Goal: Task Accomplishment & Management: Manage account settings

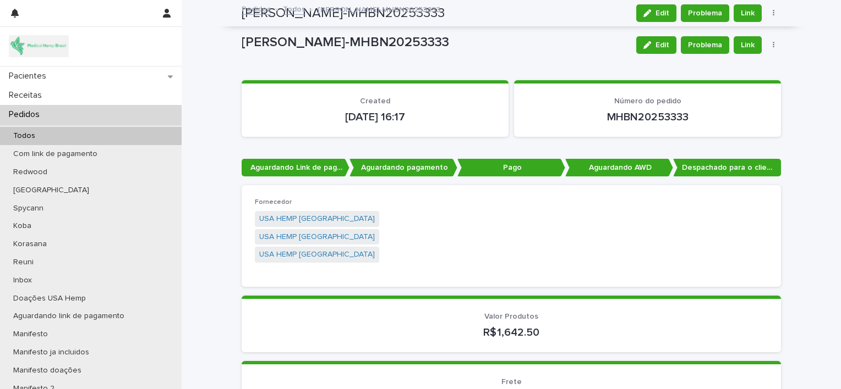
scroll to position [811, 0]
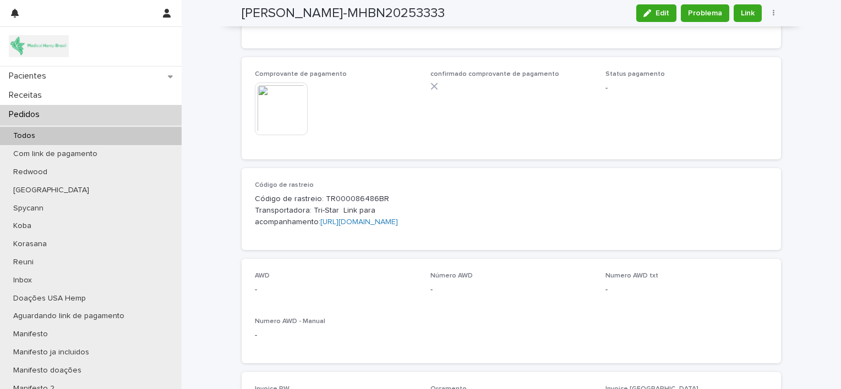
click at [142, 114] on div "Pedidos" at bounding box center [91, 114] width 182 height 19
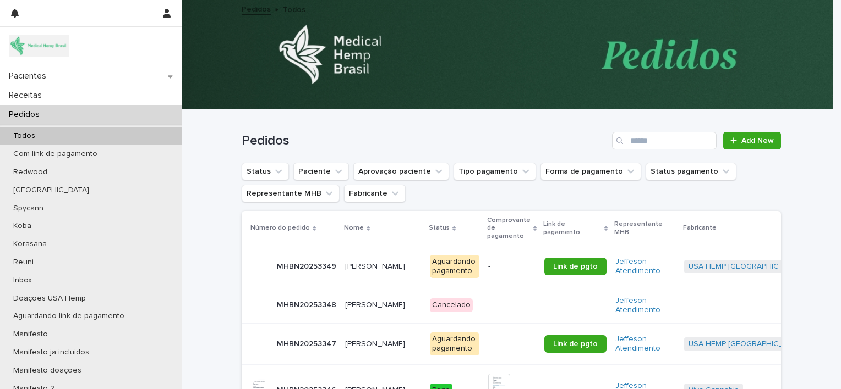
click at [355, 265] on p "[PERSON_NAME]" at bounding box center [376, 266] width 62 height 12
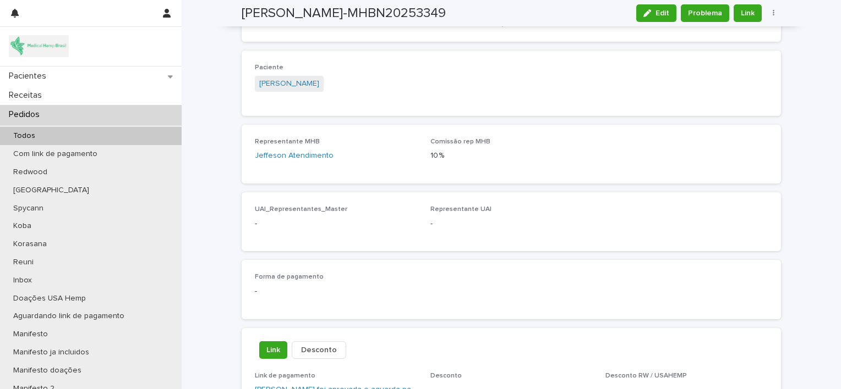
scroll to position [327, 0]
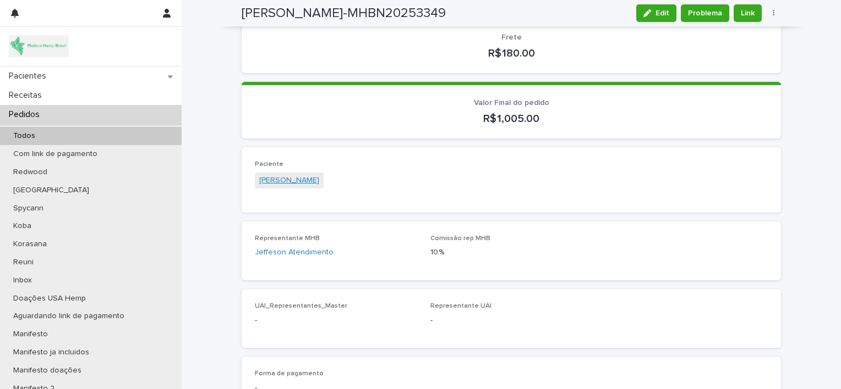
click at [306, 175] on link "[PERSON_NAME]" at bounding box center [289, 181] width 60 height 12
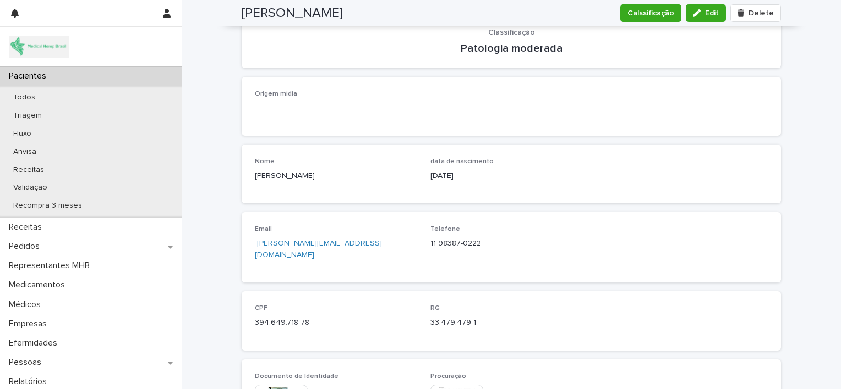
scroll to position [319, 0]
drag, startPoint x: 306, startPoint y: 309, endPoint x: 249, endPoint y: 315, distance: 57.5
click at [249, 315] on div "CPF 394.649.718-78 RG 33.479.479-1" at bounding box center [510, 320] width 539 height 59
copy p "394.649.718-78"
drag, startPoint x: 470, startPoint y: 311, endPoint x: 424, endPoint y: 318, distance: 47.3
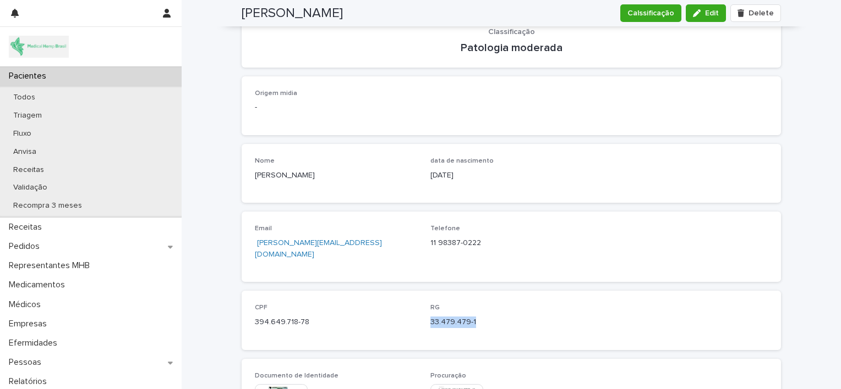
click at [424, 318] on div "CPF 394.649.718-78 RG 33.479.479-1" at bounding box center [511, 320] width 513 height 32
copy p "33.479.479-1"
click at [424, 318] on div "CPF 394.649.718-78 RG 33.479.479-1" at bounding box center [511, 320] width 513 height 32
drag, startPoint x: 420, startPoint y: 238, endPoint x: 493, endPoint y: 254, distance: 74.3
click at [493, 254] on div "Email [PERSON_NAME][EMAIL_ADDRESS][DOMAIN_NAME] Telefone [PHONE_NUMBER]" at bounding box center [511, 247] width 513 height 44
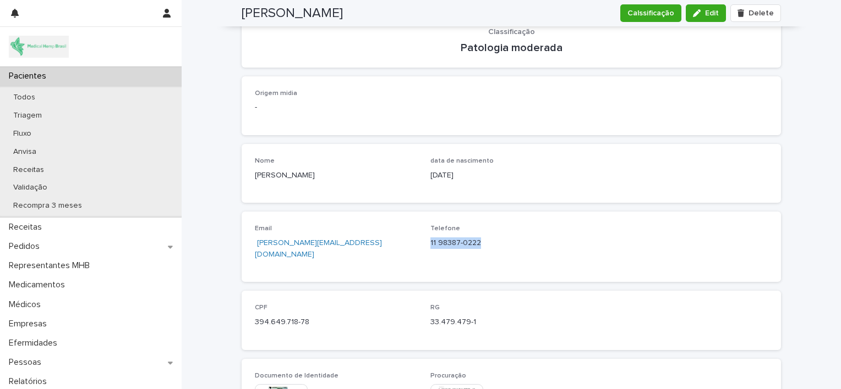
copy p "11 98387-0222"
drag, startPoint x: 352, startPoint y: 245, endPoint x: 252, endPoint y: 257, distance: 100.8
click at [252, 257] on div "Email [PERSON_NAME][EMAIL_ADDRESS][DOMAIN_NAME] Telefone [PHONE_NUMBER]" at bounding box center [510, 247] width 539 height 70
copy link "[PERSON_NAME][EMAIL_ADDRESS][DOMAIN_NAME]"
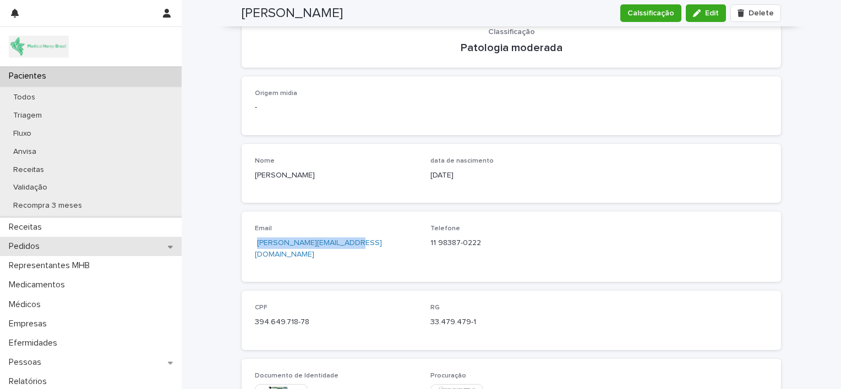
click at [91, 240] on div "Pedidos" at bounding box center [91, 246] width 182 height 19
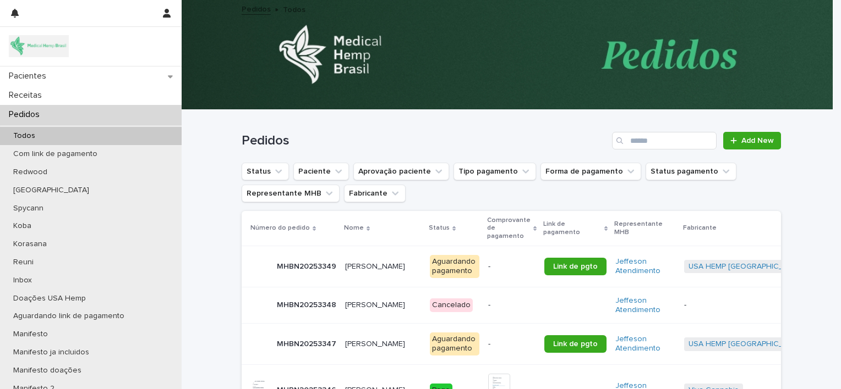
click at [354, 266] on p "[PERSON_NAME]" at bounding box center [376, 266] width 62 height 12
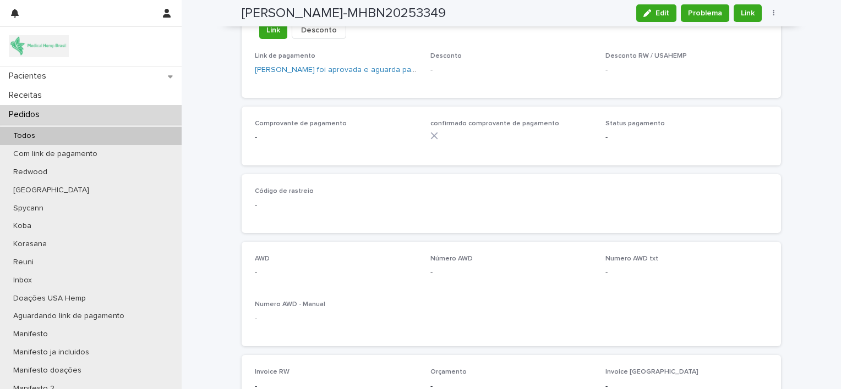
scroll to position [748, 0]
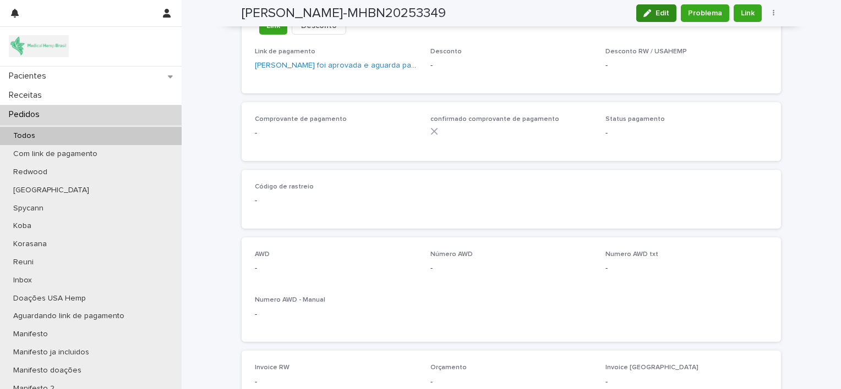
click at [645, 14] on icon "button" at bounding box center [647, 13] width 8 height 8
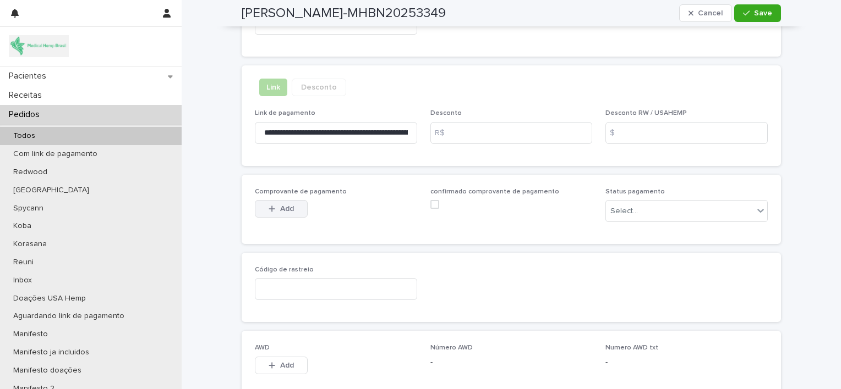
scroll to position [772, 0]
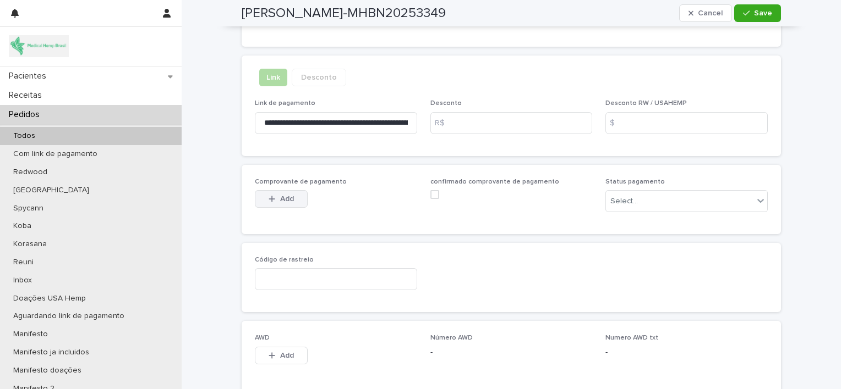
click at [268, 195] on icon "button" at bounding box center [271, 199] width 7 height 8
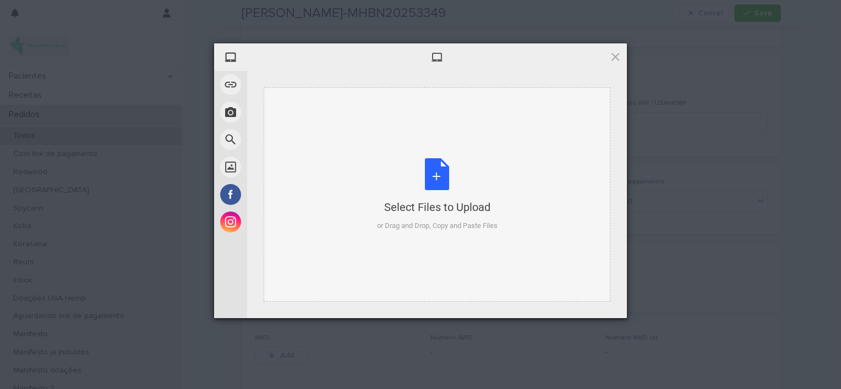
click at [431, 169] on div "Select Files to Upload or Drag and Drop, Copy and Paste Files" at bounding box center [437, 194] width 120 height 73
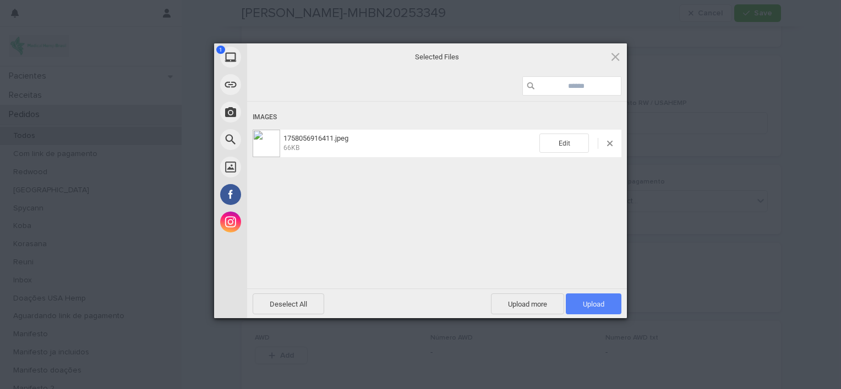
click at [585, 301] on span "Upload 1" at bounding box center [593, 304] width 21 height 8
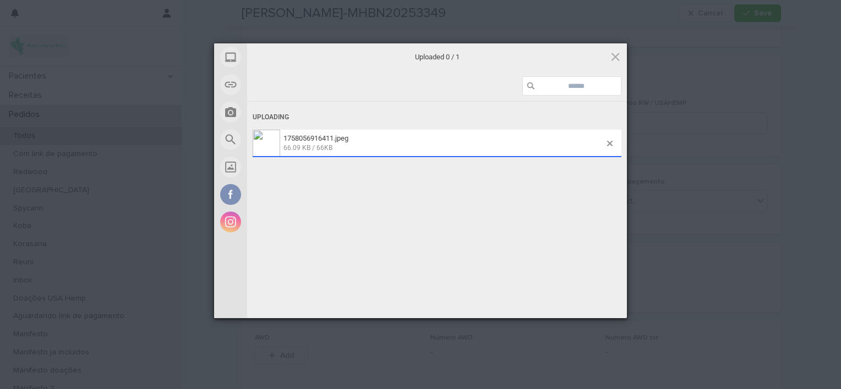
scroll to position [792, 0]
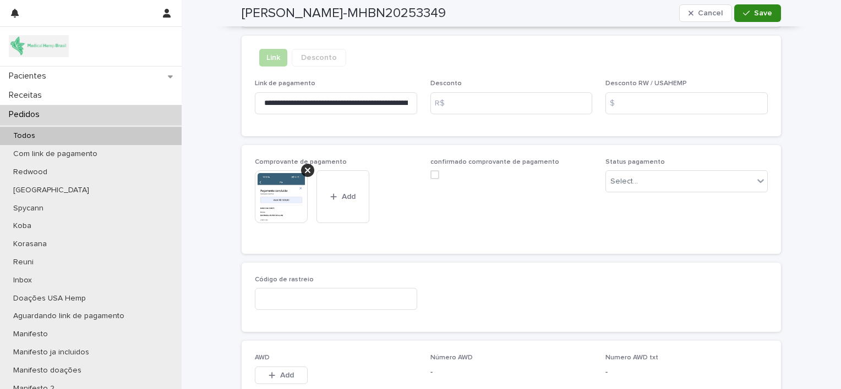
click at [760, 11] on span "Save" at bounding box center [763, 13] width 18 height 8
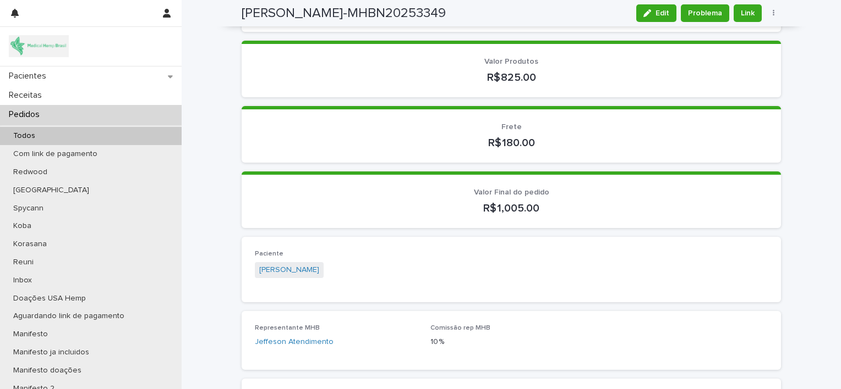
scroll to position [240, 0]
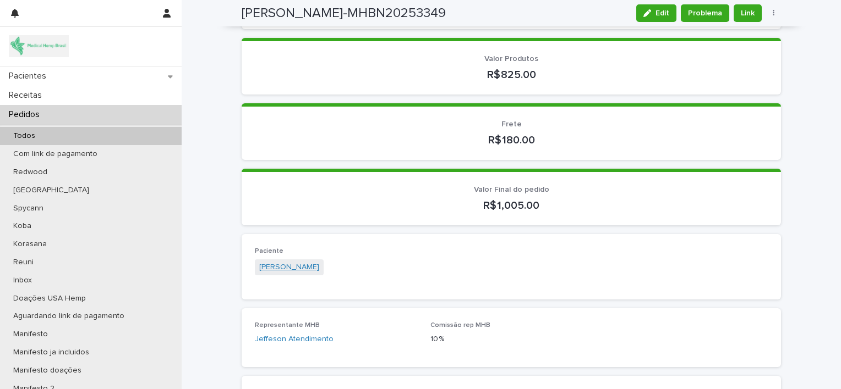
click at [287, 262] on link "[PERSON_NAME]" at bounding box center [289, 268] width 60 height 12
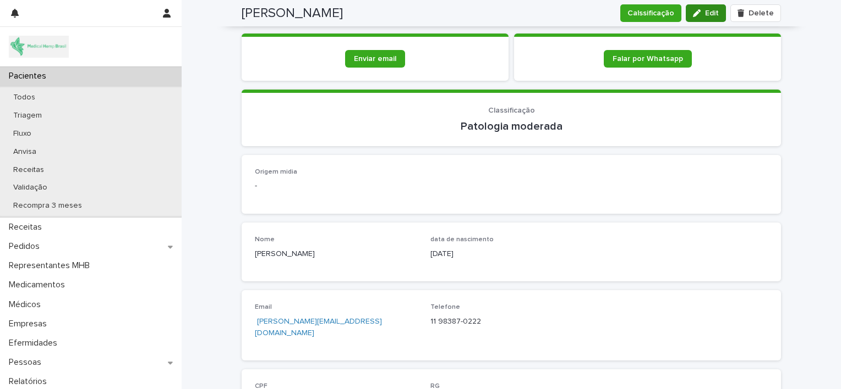
scroll to position [394, 0]
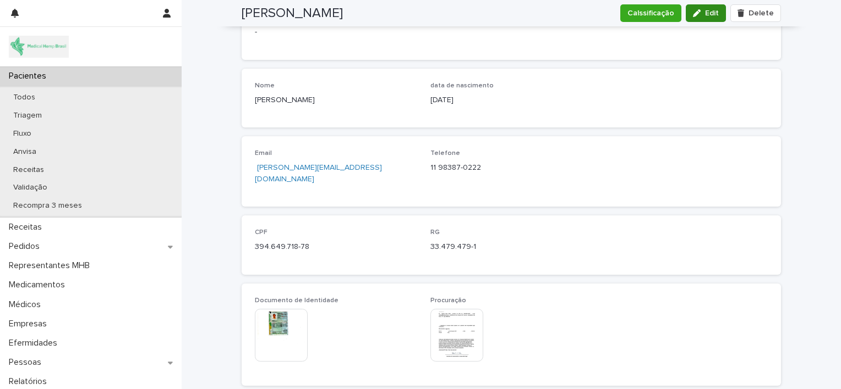
click at [706, 9] on span "Edit" at bounding box center [712, 13] width 14 height 8
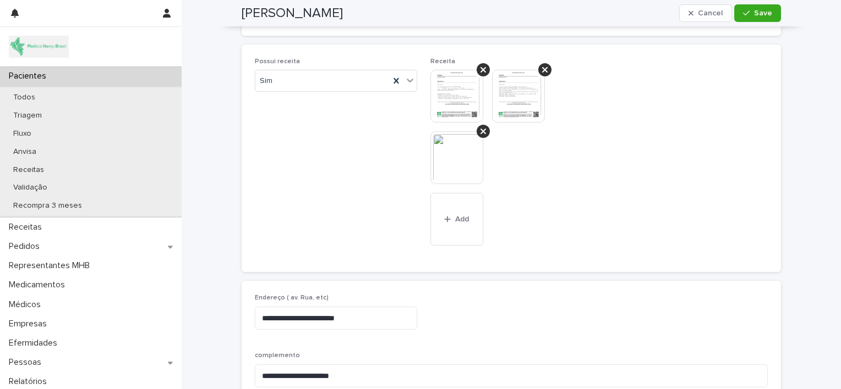
scroll to position [786, 0]
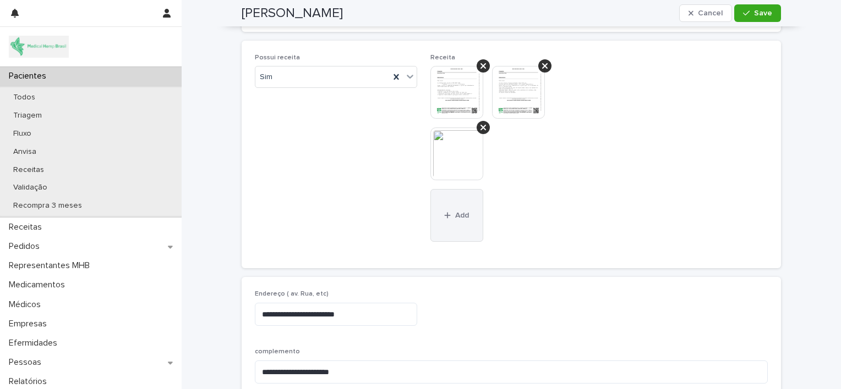
click at [455, 212] on span "Add" at bounding box center [462, 216] width 14 height 8
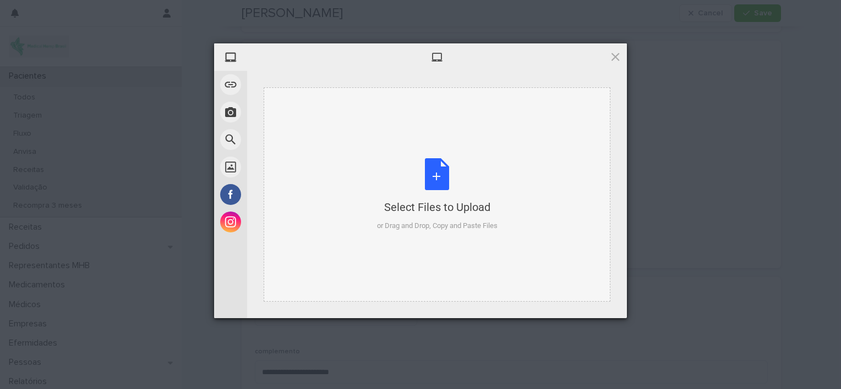
click at [436, 164] on div "Select Files to Upload or Drag and Drop, Copy and Paste Files" at bounding box center [437, 194] width 120 height 73
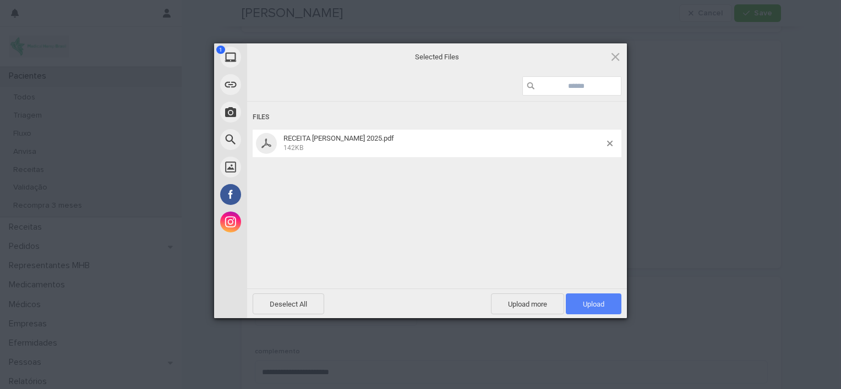
click at [590, 301] on span "Upload 1" at bounding box center [593, 304] width 21 height 8
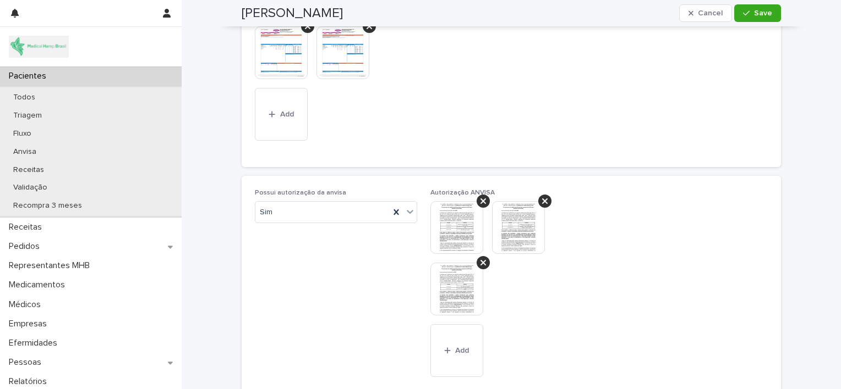
scroll to position [1235, 0]
click at [455, 348] on span "Add" at bounding box center [462, 351] width 14 height 8
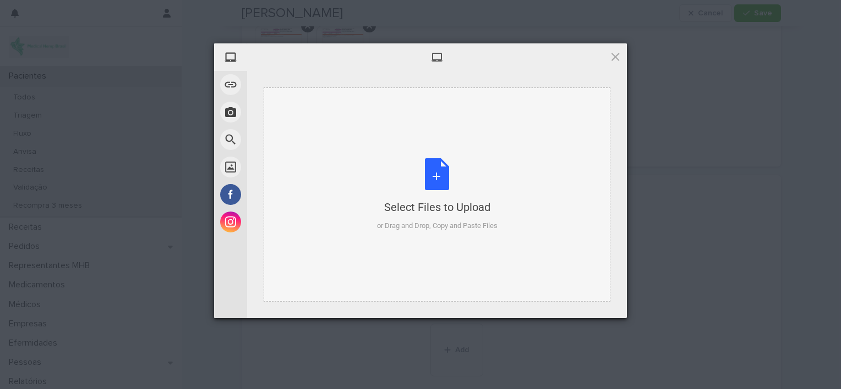
click at [429, 178] on div "Select Files to Upload or Drag and Drop, Copy and Paste Files" at bounding box center [437, 194] width 120 height 73
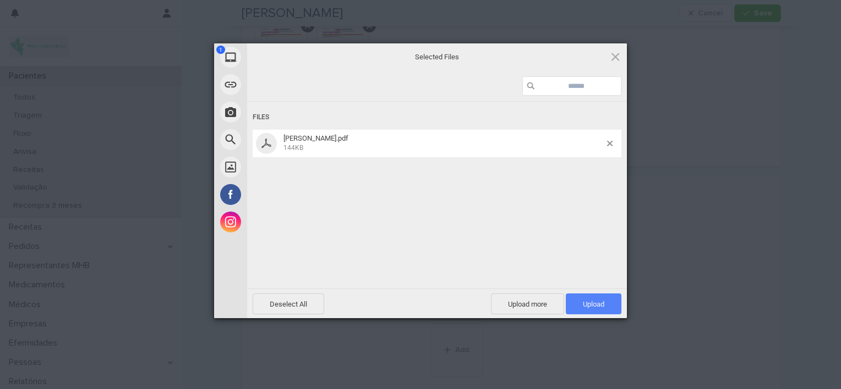
click at [579, 299] on span "Upload 1" at bounding box center [593, 304] width 56 height 21
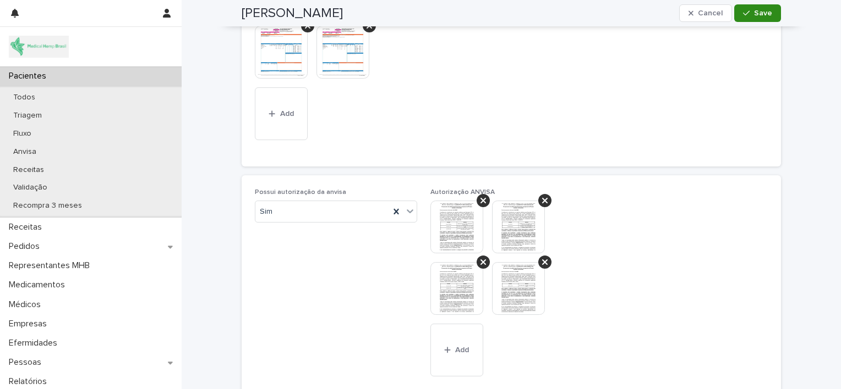
click at [750, 17] on button "Save" at bounding box center [757, 13] width 47 height 18
